Goal: Navigation & Orientation: Find specific page/section

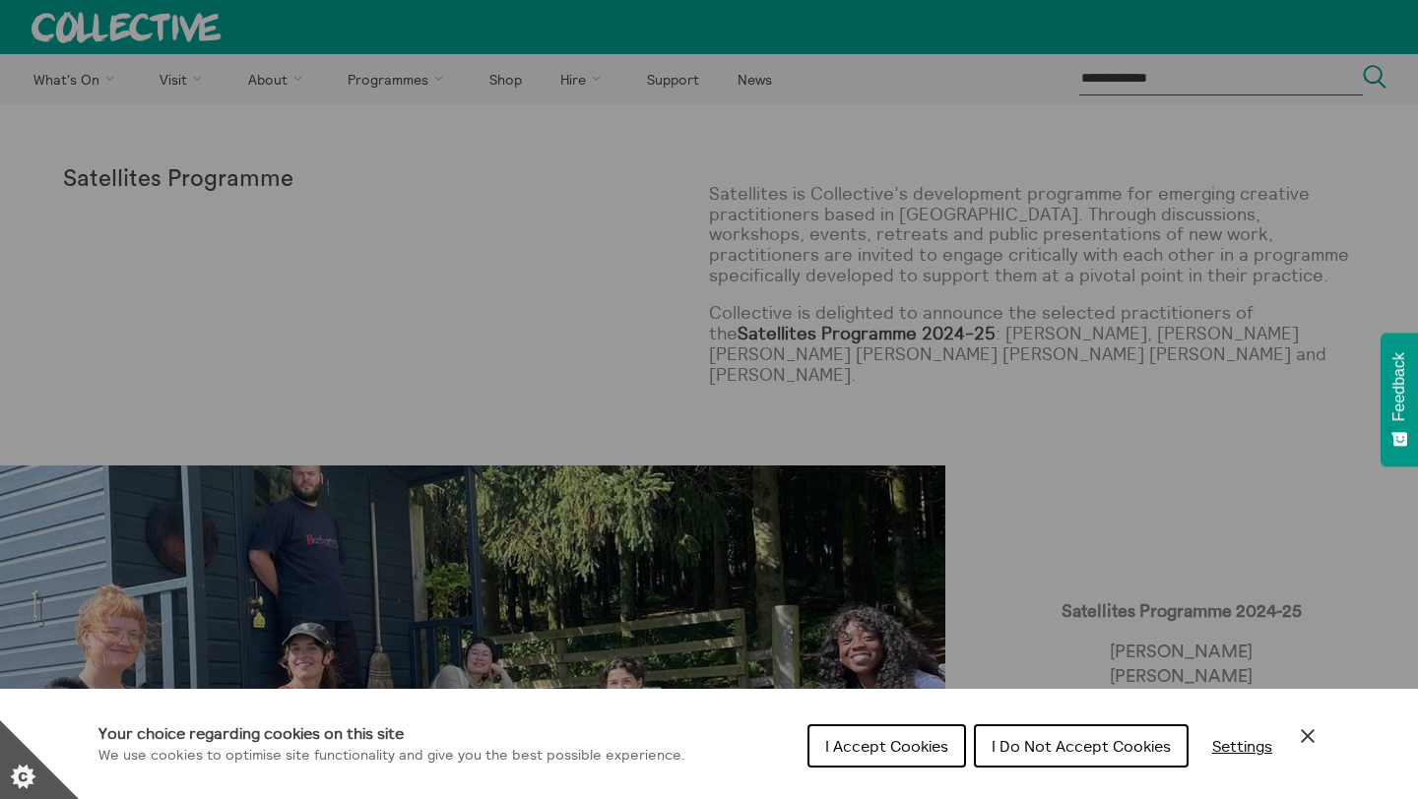
click at [925, 748] on span "I Accept Cookies" at bounding box center [886, 746] width 123 height 20
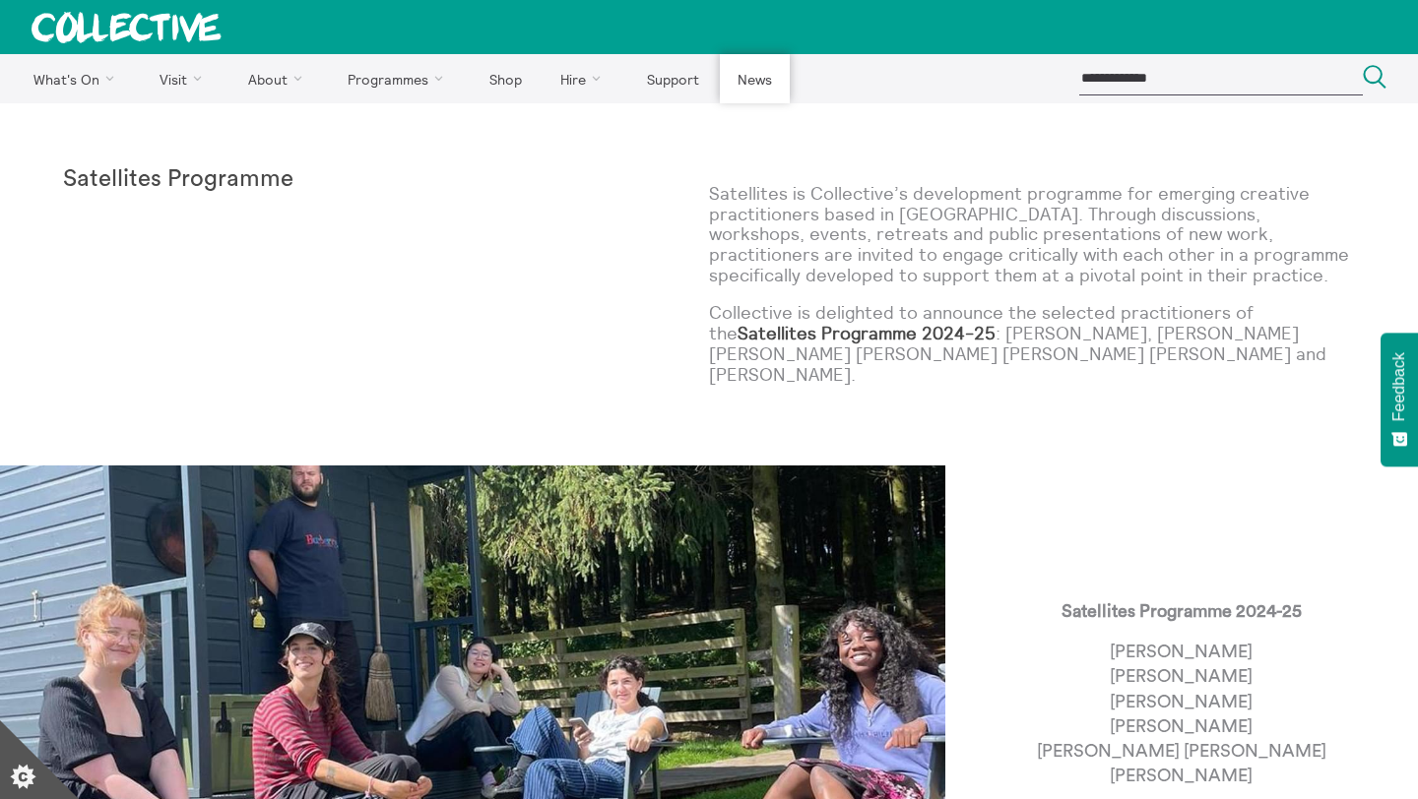
click at [737, 90] on link "News" at bounding box center [754, 78] width 69 height 49
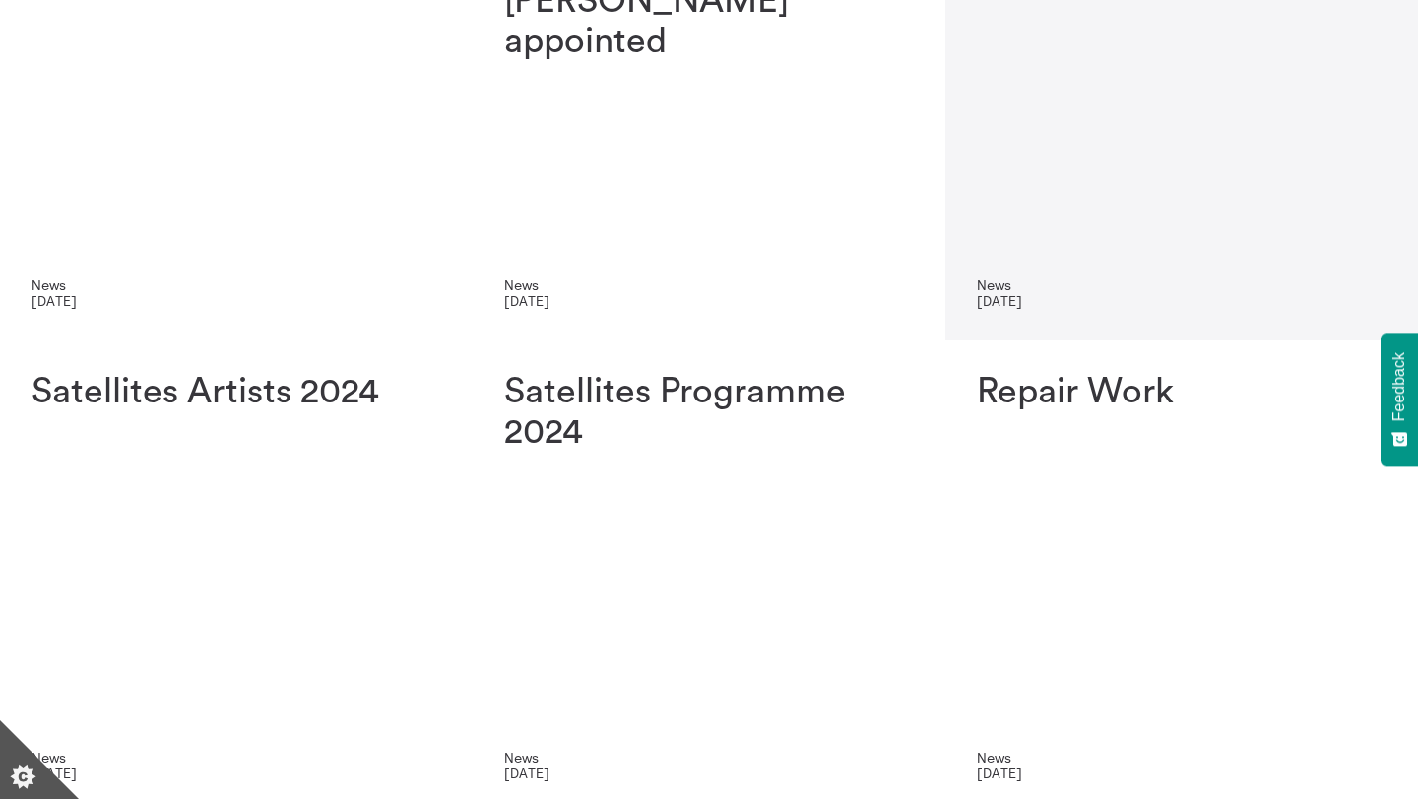
scroll to position [712, 0]
